Goal: Task Accomplishment & Management: Use online tool/utility

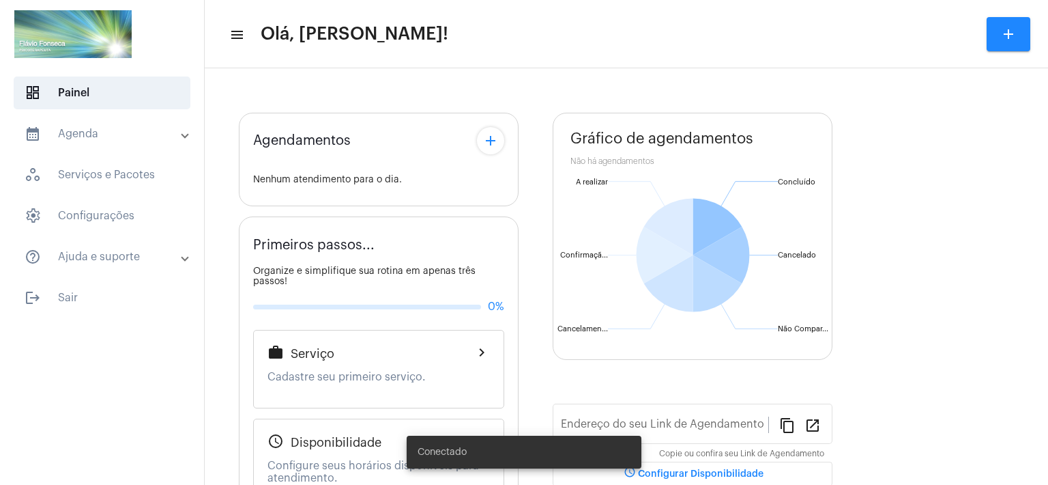
type input "[URL][DOMAIN_NAME]"
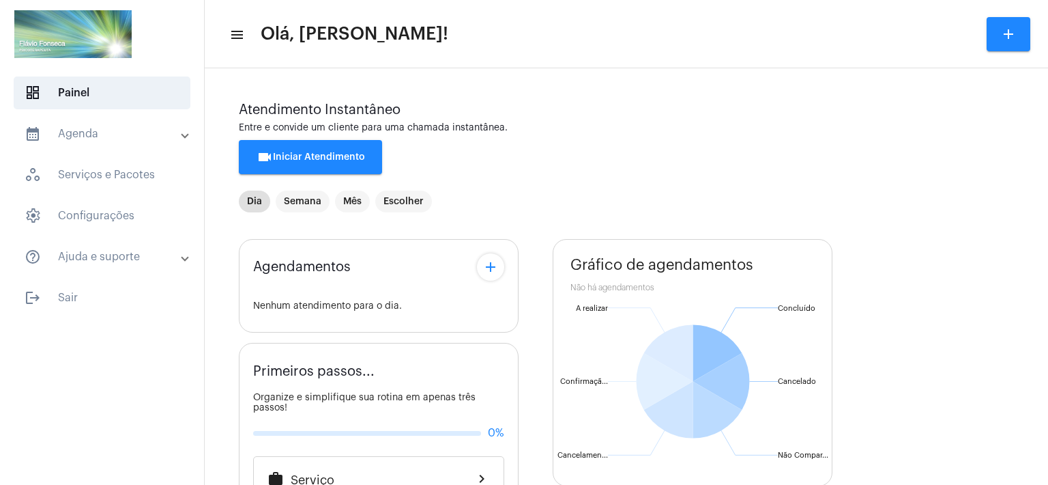
click at [961, 386] on div "Agendamentos add Nenhum atendimento para o dia. Primeiros passos... Organize e …" at bounding box center [626, 493] width 775 height 529
drag, startPoint x: 469, startPoint y: 1, endPoint x: 680, endPoint y: 25, distance: 211.6
click at [680, 25] on mat-toolbar-row "menu Olá, [PERSON_NAME]! add" at bounding box center [626, 34] width 843 height 44
click at [318, 158] on span "videocam Iniciar Atendimento" at bounding box center [311, 157] width 109 height 10
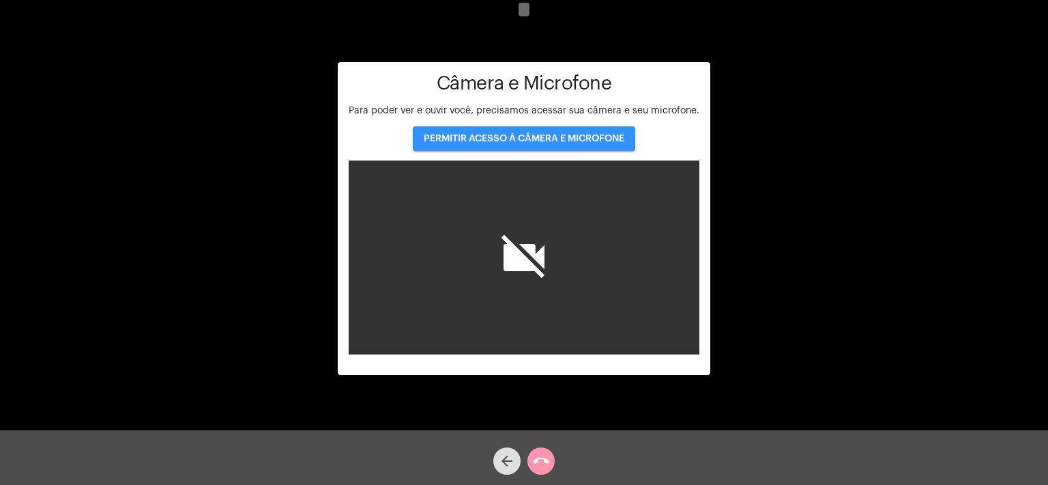
click at [538, 137] on span "PERMITIR ACESSO À CÂMERA E MICROFONE" at bounding box center [524, 139] width 201 height 10
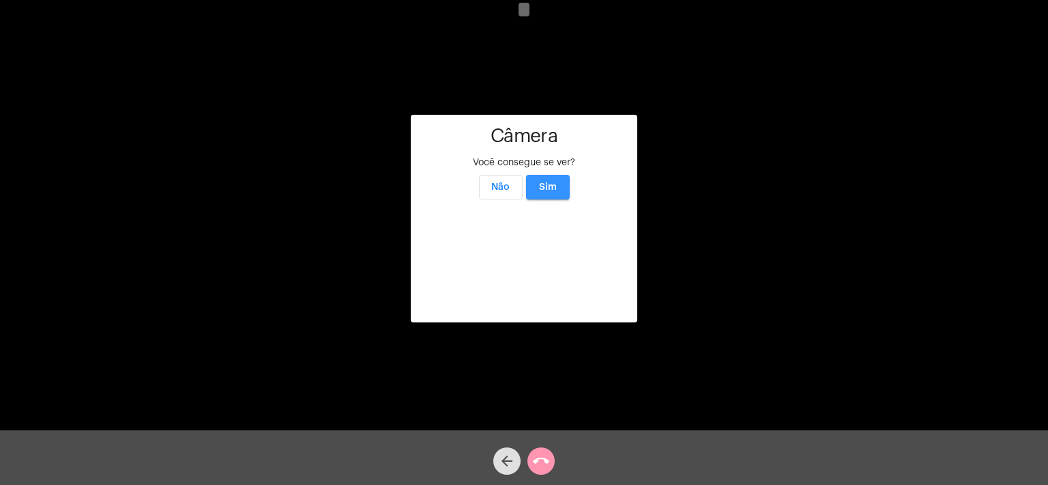
click at [544, 175] on button "Sim" at bounding box center [548, 187] width 44 height 25
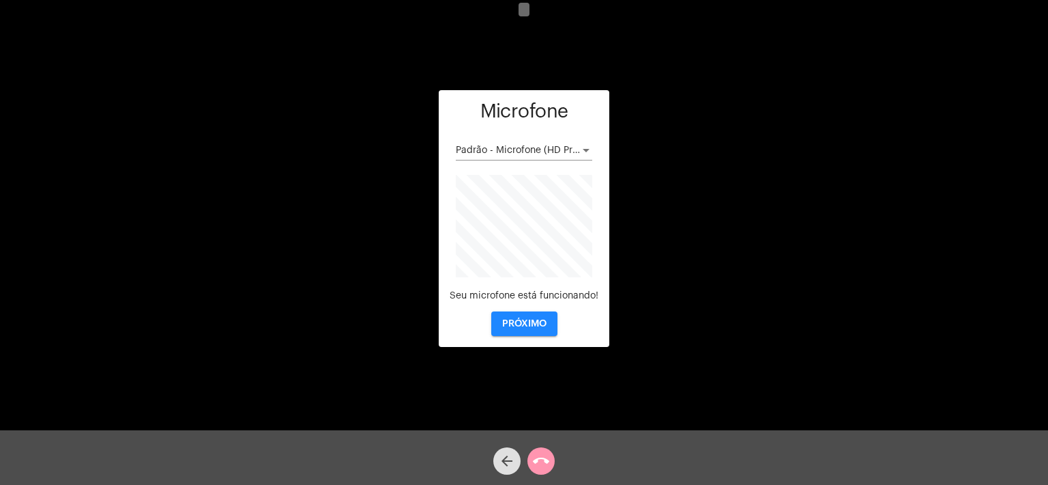
click at [528, 323] on span "PRÓXIMO" at bounding box center [524, 324] width 44 height 10
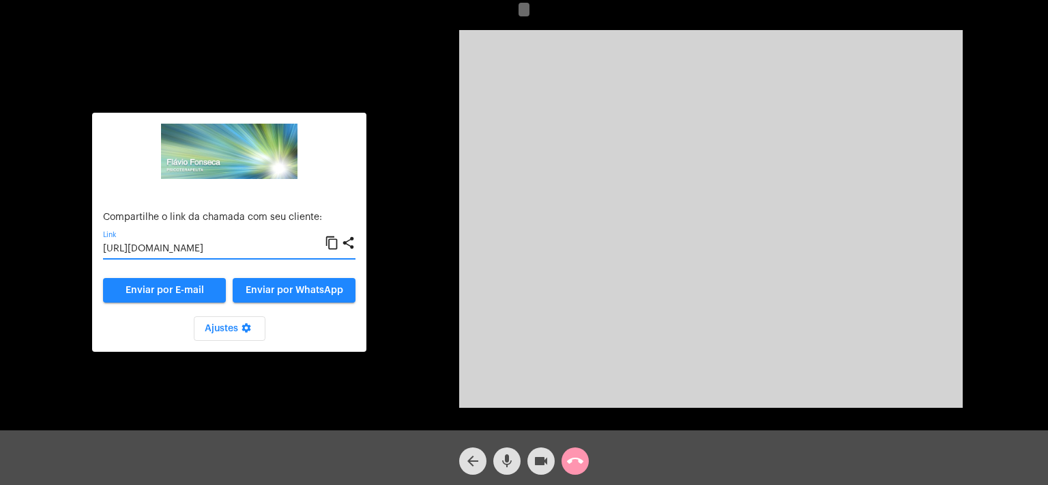
click at [221, 249] on input "[URL][DOMAIN_NAME]" at bounding box center [214, 249] width 222 height 11
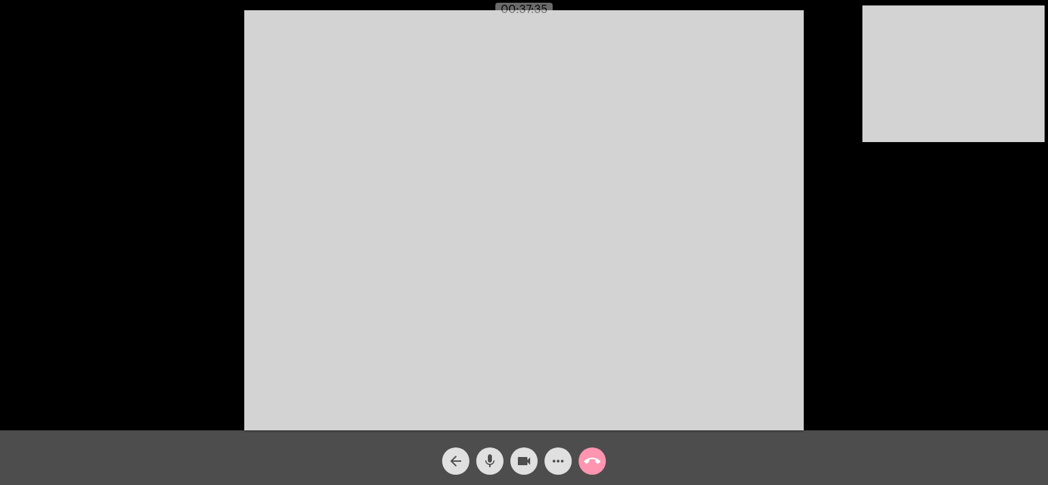
drag, startPoint x: 738, startPoint y: 462, endPoint x: 734, endPoint y: 468, distance: 7.4
click at [738, 462] on div "arrow_back mic videocam more_horiz call_end" at bounding box center [524, 457] width 1048 height 55
click at [596, 454] on mat-icon "call_end" at bounding box center [592, 460] width 16 height 16
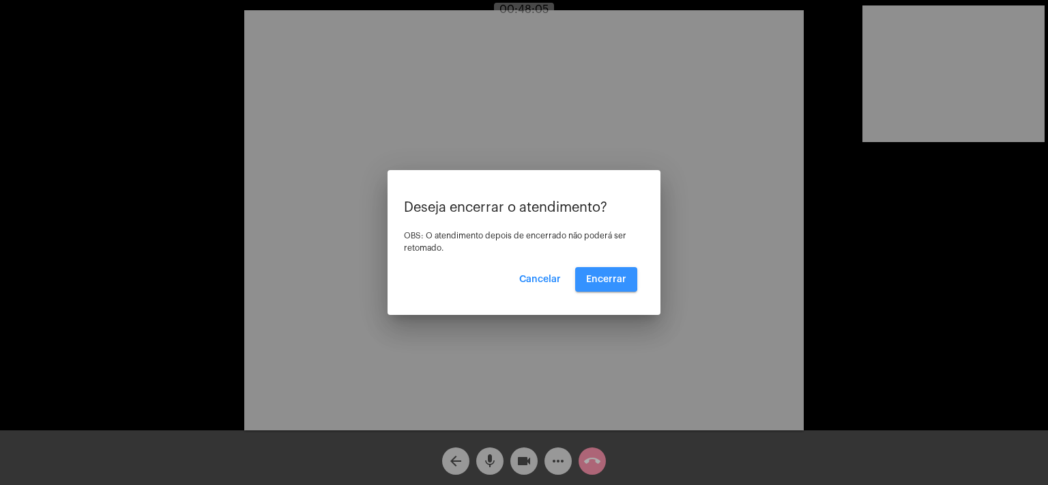
click at [601, 275] on span "Encerrar" at bounding box center [606, 279] width 40 height 10
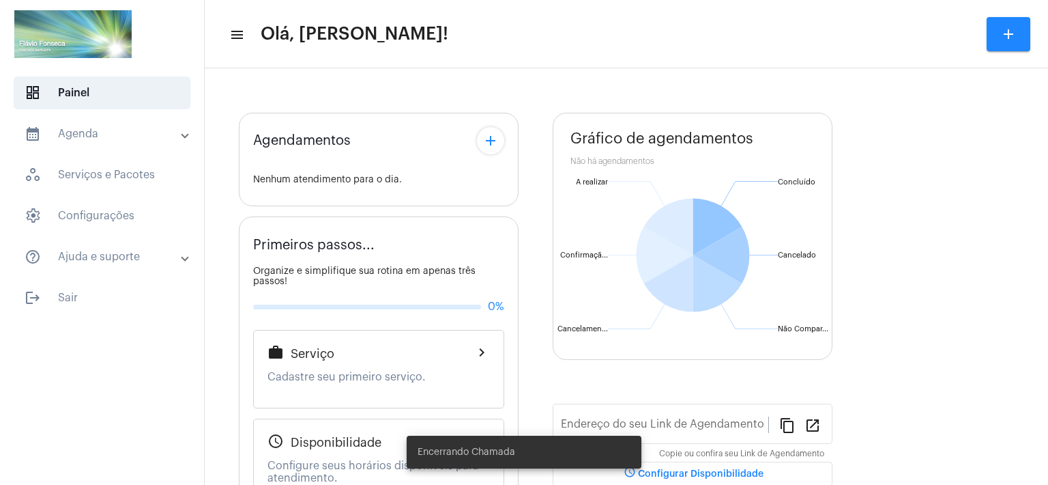
type input "[URL][DOMAIN_NAME]"
